Goal: Register for event/course

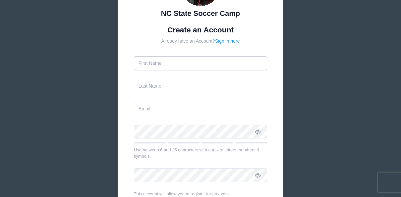
click at [181, 65] on input "text" at bounding box center [200, 63] width 133 height 14
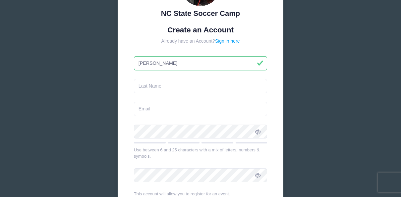
type input "[PERSON_NAME]"
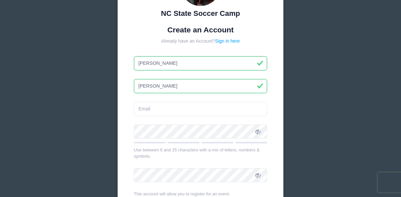
type input "[PERSON_NAME]"
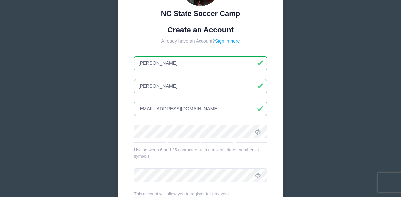
type input "[EMAIL_ADDRESS][DOMAIN_NAME]"
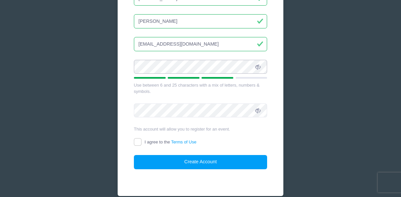
scroll to position [133, 0]
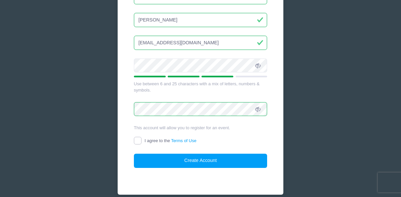
click at [137, 138] on input "I agree to the Terms of Use" at bounding box center [138, 141] width 8 height 8
checkbox input "true"
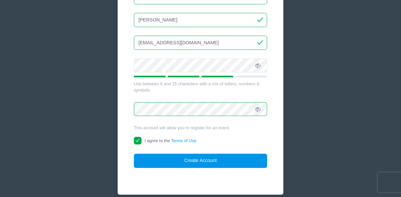
click at [190, 160] on button "Create Account" at bounding box center [200, 161] width 133 height 14
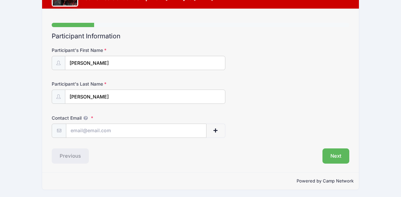
scroll to position [33, 0]
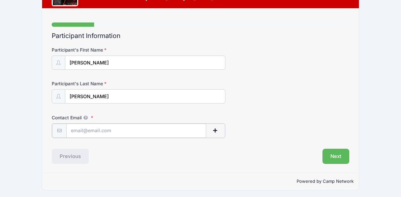
click at [122, 129] on input "Contact Email" at bounding box center [136, 131] width 140 height 14
type input "[EMAIL_ADDRESS][DOMAIN_NAME]"
click at [280, 149] on div "Next" at bounding box center [276, 155] width 152 height 15
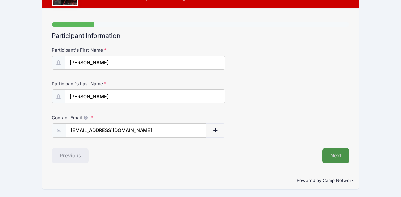
click at [334, 156] on button "Next" at bounding box center [335, 155] width 27 height 15
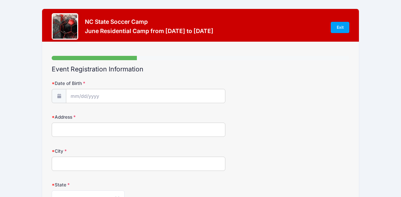
scroll to position [33, 0]
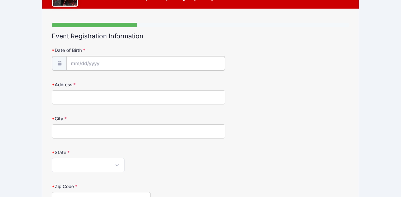
click at [102, 62] on input "Date of Birth" at bounding box center [145, 63] width 158 height 14
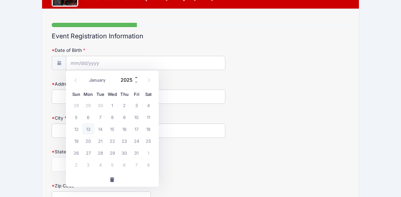
click at [137, 78] on span at bounding box center [136, 77] width 5 height 5
drag, startPoint x: 136, startPoint y: 80, endPoint x: 135, endPoint y: 84, distance: 3.8
click at [135, 81] on span at bounding box center [136, 82] width 5 height 5
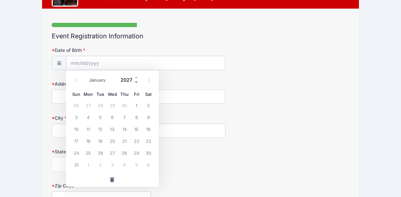
click at [136, 83] on span at bounding box center [136, 82] width 5 height 5
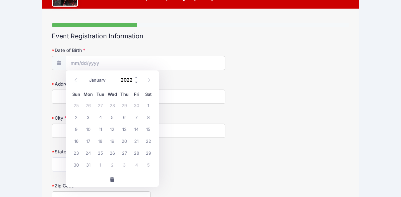
click at [136, 83] on span at bounding box center [136, 82] width 5 height 5
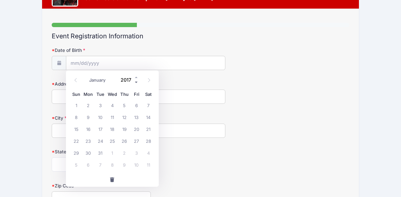
click at [136, 83] on span at bounding box center [136, 82] width 5 height 5
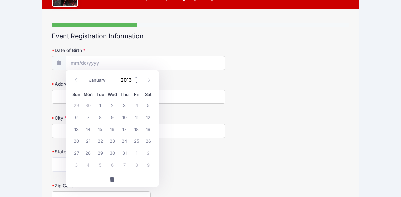
type input "2012"
click at [75, 82] on icon at bounding box center [76, 80] width 4 height 4
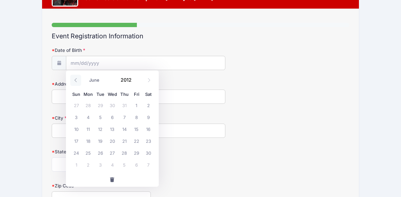
click at [75, 82] on icon at bounding box center [76, 80] width 4 height 4
click at [77, 78] on icon at bounding box center [76, 80] width 4 height 4
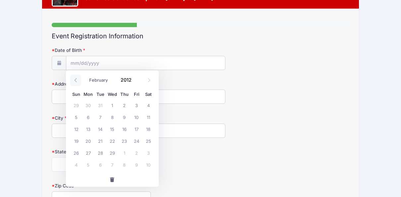
select select "0"
click at [114, 142] on span "25" at bounding box center [112, 141] width 12 height 12
type input "[DATE]"
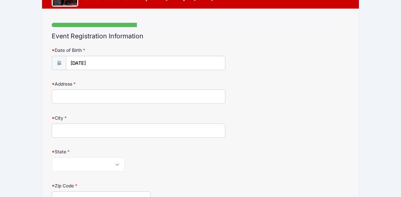
click at [123, 100] on input "Address" at bounding box center [139, 97] width 174 height 14
type input "[STREET_ADDRESS]"
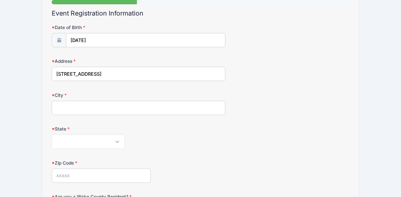
scroll to position [66, 0]
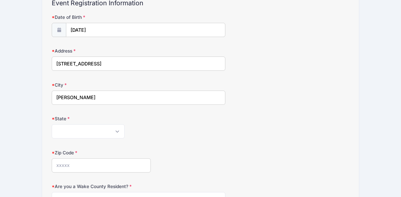
type input "[PERSON_NAME]"
click at [116, 132] on select "[US_STATE] [US_STATE] [US_STATE] [US_STATE] [US_STATE] Armed Forces Africa Arme…" at bounding box center [88, 132] width 73 height 14
select select "NC"
click at [52, 125] on select "[US_STATE] [US_STATE] [US_STATE] [US_STATE] [US_STATE] Armed Forces Africa Arme…" at bounding box center [88, 132] width 73 height 14
click at [164, 127] on div "[US_STATE] [US_STATE] [US_STATE] [US_STATE] [US_STATE] Armed Forces Africa Arme…" at bounding box center [139, 132] width 174 height 14
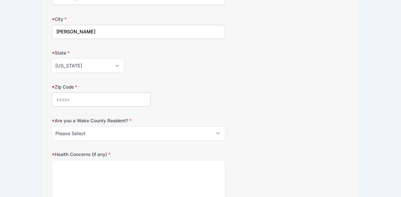
scroll to position [133, 0]
click at [132, 97] on input "Zip Code" at bounding box center [101, 99] width 99 height 14
type input "27560"
click at [163, 89] on div "Zip Code 27560" at bounding box center [200, 94] width 297 height 23
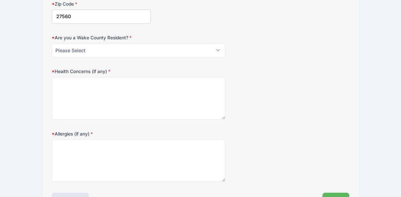
scroll to position [232, 0]
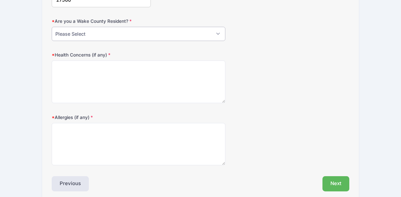
click at [105, 33] on select "Please Select YES NO" at bounding box center [139, 34] width 174 height 14
select select "YES"
click at [52, 27] on select "Please Select YES NO" at bounding box center [139, 34] width 174 height 14
click at [270, 63] on div "Health Concerns (if any)" at bounding box center [200, 78] width 297 height 52
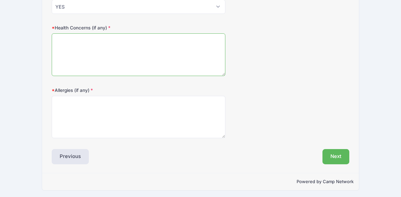
click at [87, 46] on textarea "Health Concerns (if any)" at bounding box center [139, 54] width 174 height 43
type textarea "none"
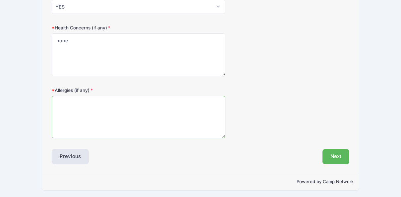
click at [79, 117] on textarea "Allergies (if any)" at bounding box center [139, 117] width 174 height 43
type textarea "none"
click at [247, 114] on div "[MEDICAL_DATA] (if any) none" at bounding box center [200, 113] width 297 height 52
click at [331, 156] on button "Next" at bounding box center [335, 156] width 27 height 15
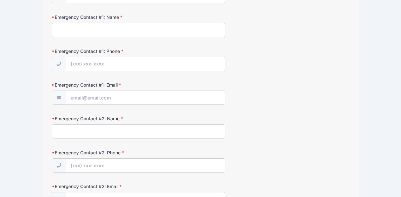
scroll to position [0, 0]
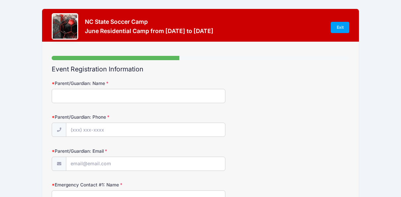
click at [65, 94] on input "Parent/Guardian: Name" at bounding box center [139, 96] width 174 height 14
click at [105, 92] on input "[PERSON_NAME]" at bounding box center [139, 96] width 174 height 14
type input "[PERSON_NAME]"
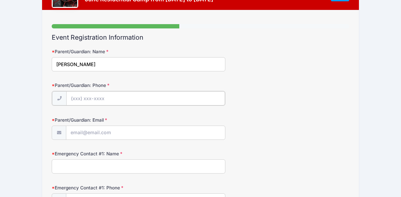
scroll to position [33, 0]
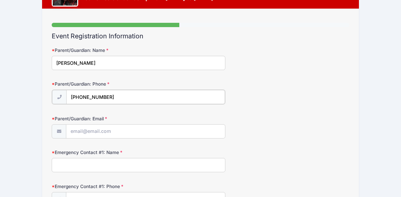
type input "[PHONE_NUMBER]"
click at [112, 130] on input "Parent/Guardian: Email" at bounding box center [145, 131] width 158 height 14
type input "[EMAIL_ADDRESS][DOMAIN_NAME]"
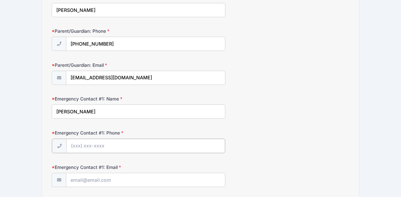
scroll to position [99, 0]
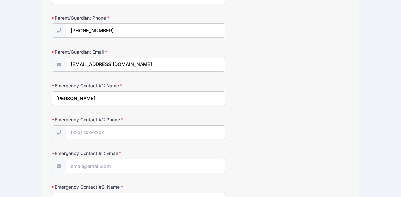
click at [123, 95] on input "[PERSON_NAME]" at bounding box center [139, 98] width 174 height 14
type input "[PERSON_NAME]"
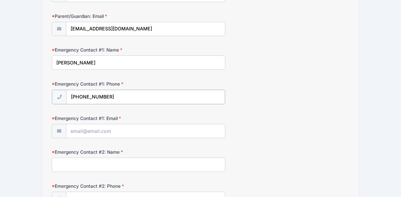
scroll to position [166, 0]
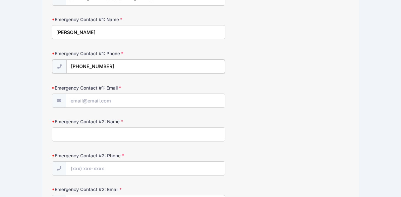
type input "[PHONE_NUMBER]"
click at [124, 102] on input "Emergency Contact #1: Email" at bounding box center [145, 100] width 158 height 14
type input "[EMAIL_ADDRESS][DOMAIN_NAME]"
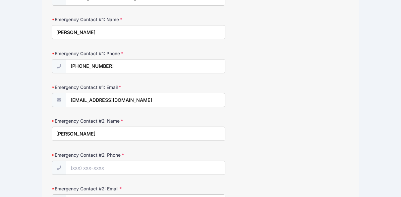
type input "[PERSON_NAME]"
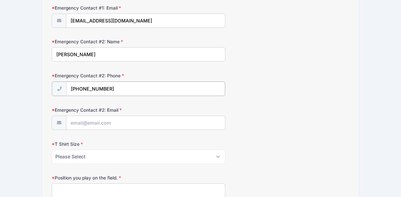
scroll to position [265, 0]
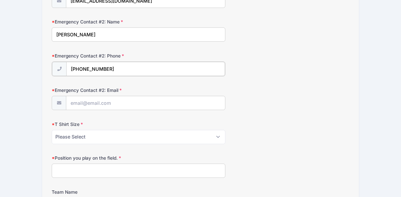
type input "[PHONE_NUMBER]"
click at [125, 103] on input "Emergency Contact #2: Email" at bounding box center [145, 103] width 158 height 14
type input "[EMAIL_ADDRESS][DOMAIN_NAME]"
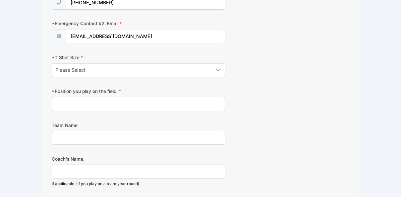
click at [108, 68] on select "Please Select Youth Small Youth Medium Youth Large Adult Small Adult Medium Adu…" at bounding box center [139, 70] width 174 height 14
select select "Adult Small"
click at [52, 63] on select "Please Select Youth Small Youth Medium Youth Large Adult Small Adult Medium Adu…" at bounding box center [139, 70] width 174 height 14
click at [257, 79] on form "Parent/Guardian: Name [PERSON_NAME] Parent/Guardian: Phone [PHONE_NUMBER] Paren…" at bounding box center [200, 81] width 297 height 665
click at [117, 103] on input "Position you play on the field." at bounding box center [139, 104] width 174 height 14
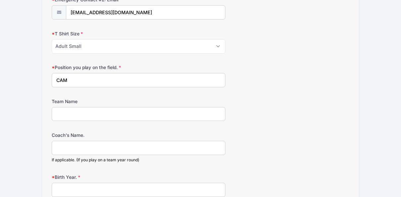
scroll to position [364, 0]
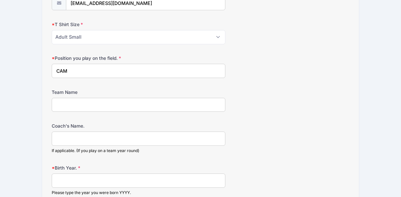
type input "CAM"
click at [134, 100] on input "Team Name" at bounding box center [139, 105] width 174 height 14
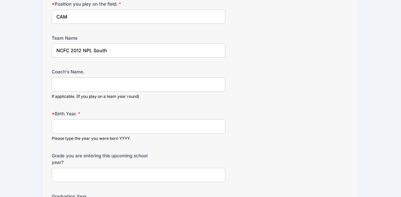
scroll to position [431, 0]
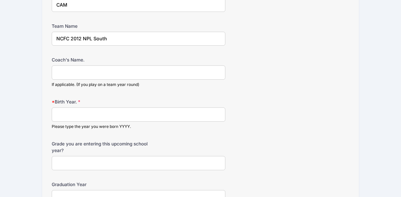
type input "NCFC 2012 NPL South"
click at [82, 66] on input "Coach's Name." at bounding box center [139, 73] width 174 height 14
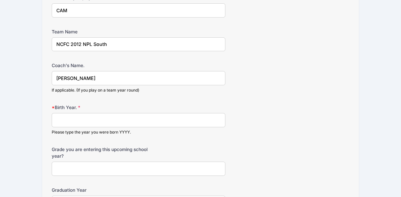
scroll to position [464, 0]
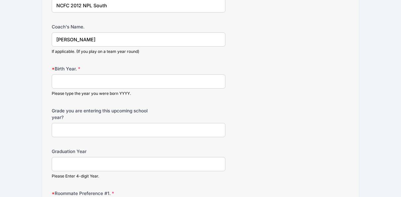
type input "[PERSON_NAME]"
click at [179, 80] on input "Birth Year." at bounding box center [139, 82] width 174 height 14
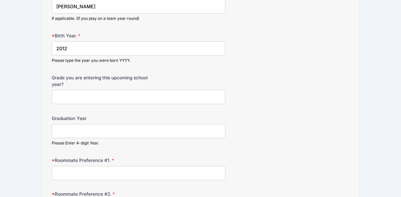
type input "2012"
click at [111, 92] on input "Grade you are entering this upcoming school year?" at bounding box center [139, 97] width 174 height 14
type input "9th"
click at [163, 131] on input "Graduation Year" at bounding box center [139, 131] width 174 height 14
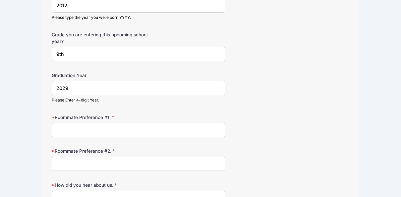
scroll to position [563, 0]
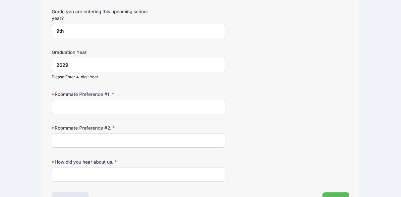
type input "2029"
click at [98, 106] on input "Roommate Preference #1." at bounding box center [139, 107] width 174 height 14
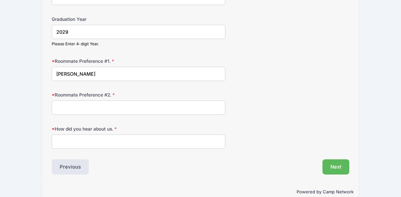
type input "[PERSON_NAME]"
click at [182, 138] on input "How did you hear about us." at bounding box center [139, 142] width 174 height 14
type input "former campers"
click at [336, 161] on button "Next" at bounding box center [335, 167] width 27 height 15
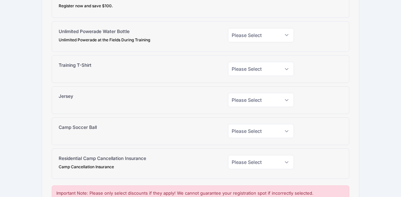
scroll to position [99, 0]
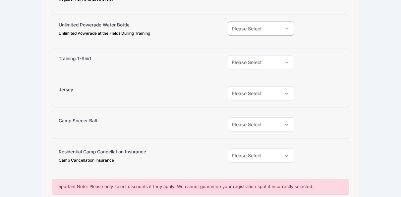
click at [259, 28] on select "Please Select Yes (+$15.00) No" at bounding box center [261, 29] width 66 height 14
select select "0"
click at [228, 22] on select "Please Select Yes (+$15.00) No" at bounding box center [261, 29] width 66 height 14
click at [174, 25] on div "Unlimited Powerade Water Bottle Unlimited Powerade at the Fields During Training" at bounding box center [139, 30] width 169 height 17
click at [255, 64] on select "Please Select Yes (+$20.00) No" at bounding box center [261, 62] width 66 height 14
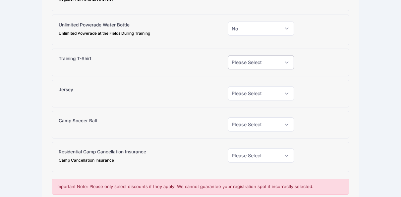
select select "1"
click at [228, 55] on select "Please Select Yes (+$20.00) No" at bounding box center [261, 62] width 66 height 14
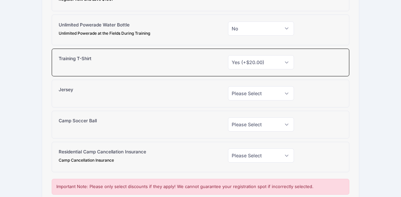
click at [187, 59] on div "Training T-Shirt" at bounding box center [139, 62] width 169 height 14
click at [242, 89] on select "Please Select Yes (+$30.00) No" at bounding box center [261, 93] width 66 height 14
select select "0"
click at [228, 86] on select "Please Select Yes (+$30.00) No" at bounding box center [261, 93] width 66 height 14
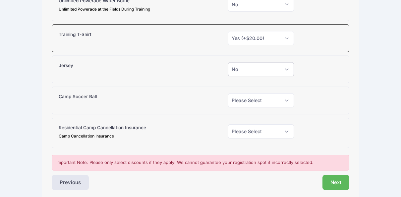
scroll to position [133, 0]
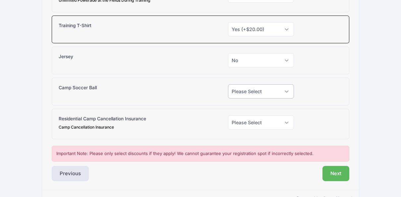
click at [243, 91] on select "Please Select Yes (+$38.00) No" at bounding box center [261, 91] width 66 height 14
select select "0"
click at [228, 84] on select "Please Select Yes (+$38.00) No" at bounding box center [261, 91] width 66 height 14
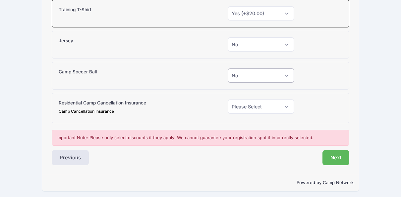
scroll to position [149, 0]
click at [242, 104] on select "Please Select Yes (+$130.00) No" at bounding box center [261, 106] width 66 height 14
select select "0"
click at [228, 99] on select "Please Select Yes (+$130.00) No" at bounding box center [261, 106] width 66 height 14
click at [203, 99] on div "Residential Camp Cancellation Insurance Camp Cancellation Insurance" at bounding box center [139, 107] width 169 height 17
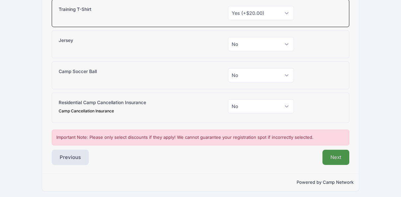
click at [332, 151] on button "Next" at bounding box center [335, 157] width 27 height 15
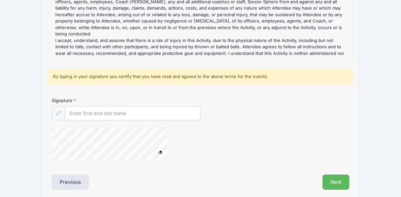
scroll to position [133, 0]
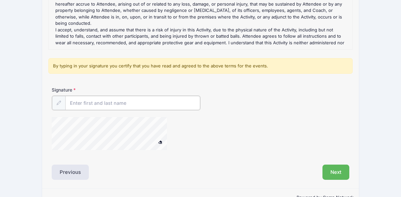
click at [126, 103] on input "Signature" at bounding box center [132, 103] width 135 height 14
type input "[PERSON_NAME]"
click at [332, 171] on button "Next" at bounding box center [335, 171] width 27 height 15
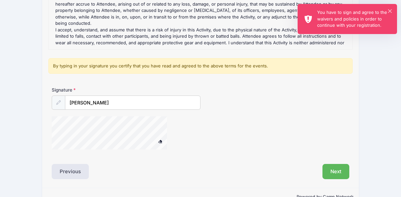
click at [390, 9] on div "× You have to sign and agree to the waivers and policies in order to continue w…" at bounding box center [346, 19] width 99 height 30
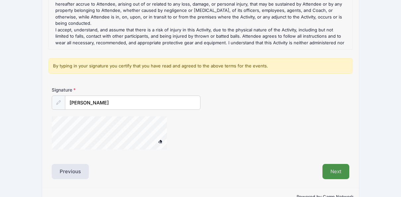
click at [338, 173] on button "Next" at bounding box center [335, 171] width 27 height 15
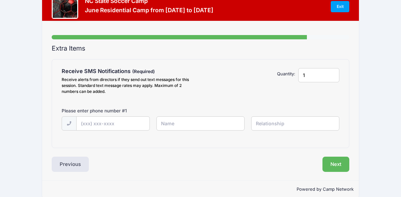
scroll to position [30, 0]
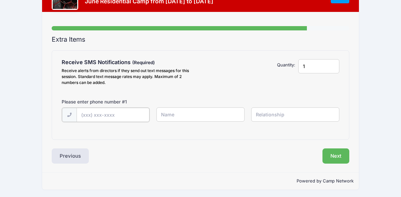
click at [107, 112] on input "text" at bounding box center [113, 115] width 73 height 14
type input "[PHONE_NUMBER]"
click at [190, 112] on input "text" at bounding box center [200, 115] width 88 height 14
type input "[PERSON_NAME]"
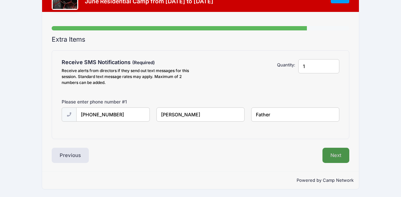
type input "Father"
click at [333, 154] on button "Next" at bounding box center [335, 155] width 27 height 15
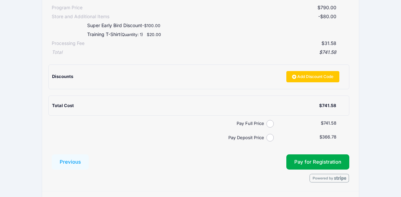
scroll to position [158, 0]
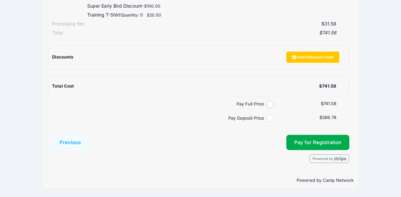
click at [268, 119] on input "Pay Deposit Price" at bounding box center [270, 119] width 8 height 8
radio input "true"
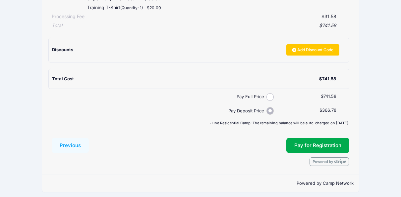
scroll to position [169, 0]
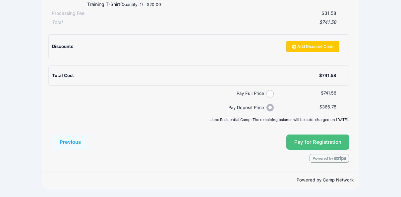
click at [326, 140] on button "Pay for Registration" at bounding box center [317, 142] width 63 height 15
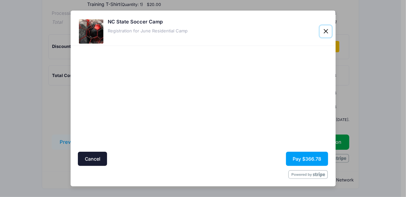
click at [324, 31] on button "Close" at bounding box center [326, 32] width 12 height 12
